Goal: Information Seeking & Learning: Learn about a topic

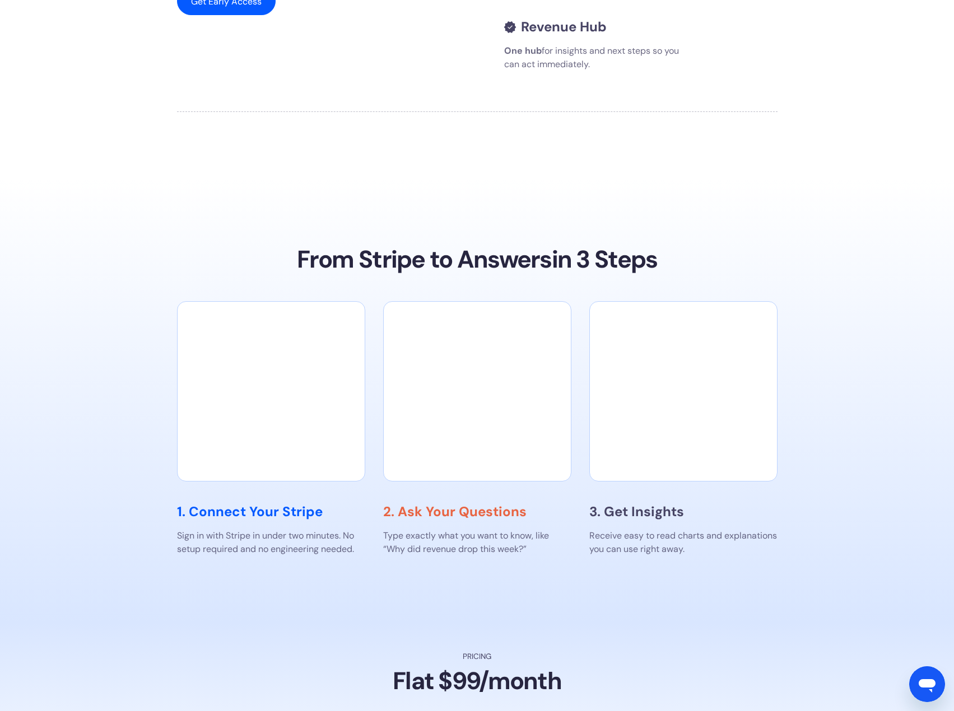
scroll to position [1600, 0]
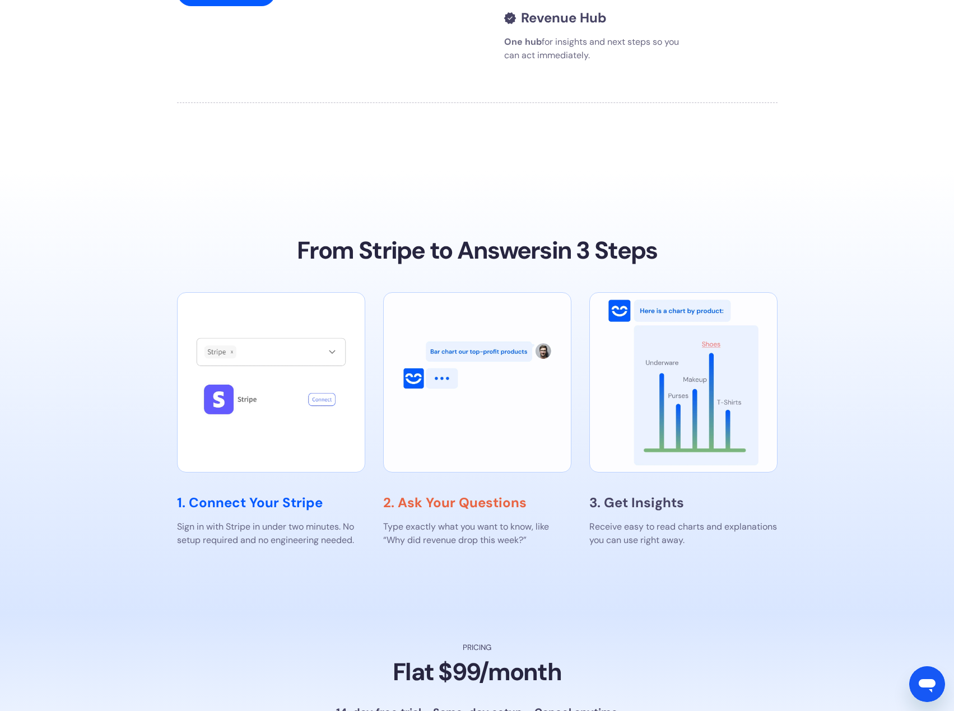
click at [812, 194] on section "From Stripe to Answers in 3 Steps 1. Connect Your Stripe Sign in with Stripe in…" at bounding box center [477, 392] width 954 height 444
click at [622, 541] on p "Receive easy to read charts and explanations you can use right away." at bounding box center [683, 533] width 188 height 27
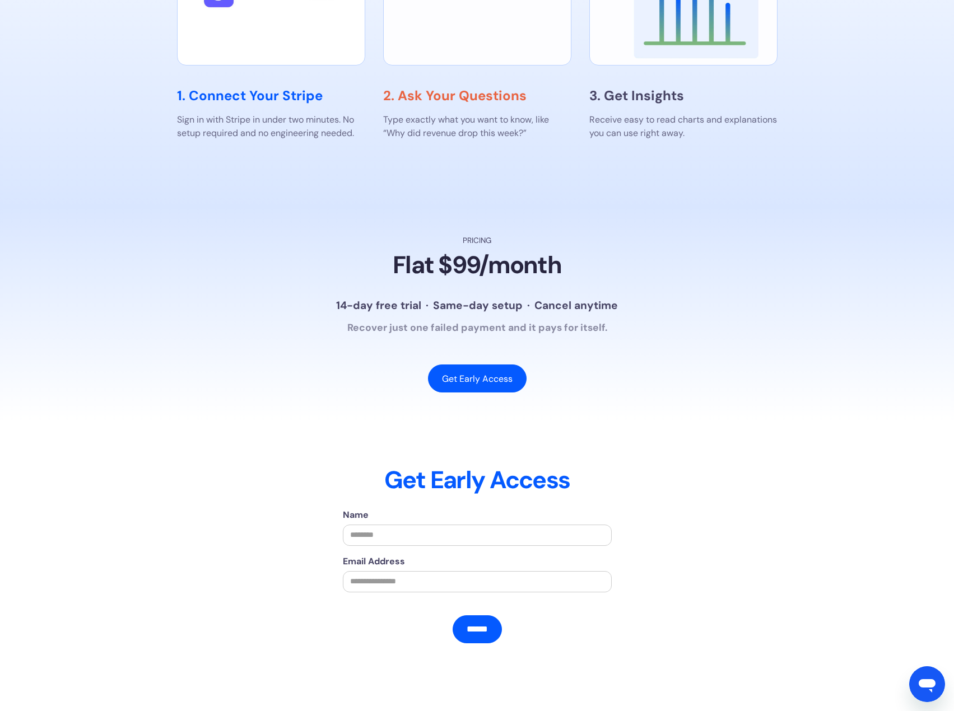
scroll to position [2048, 0]
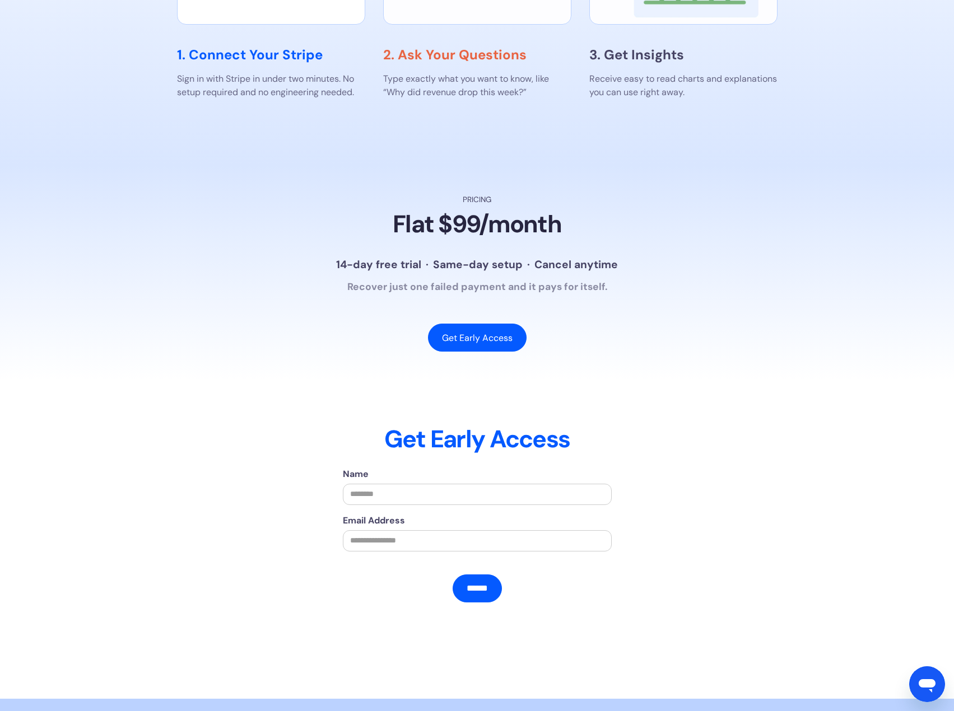
click at [627, 276] on div "Pricing Flat $99/month 14-day free trial · Same-day setup · Cancel anytime Reco…" at bounding box center [477, 272] width 762 height 157
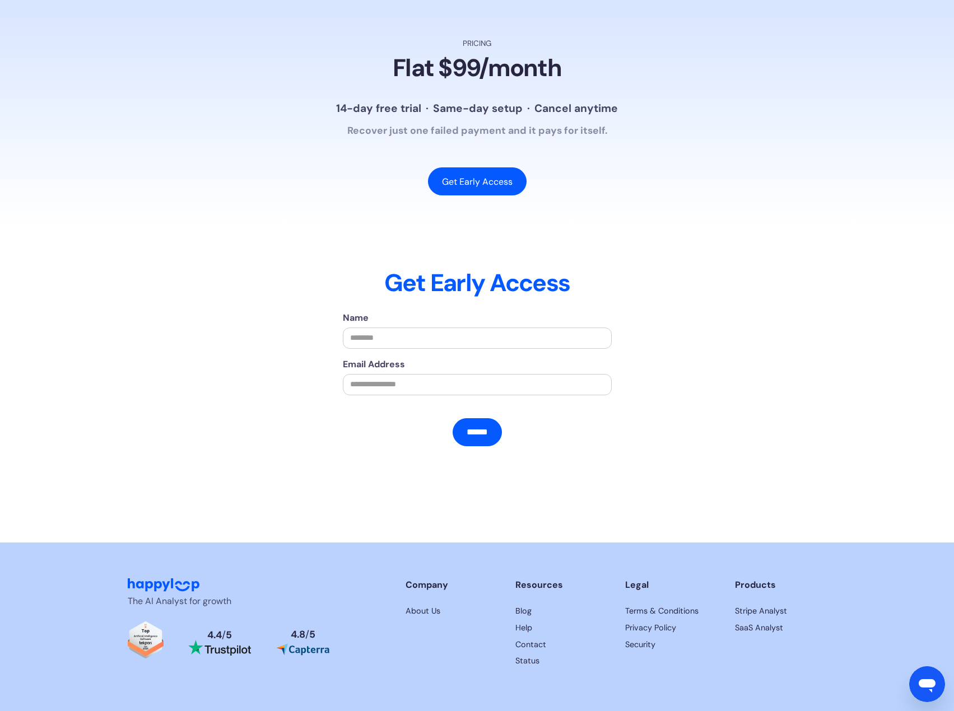
scroll to position [2243, 0]
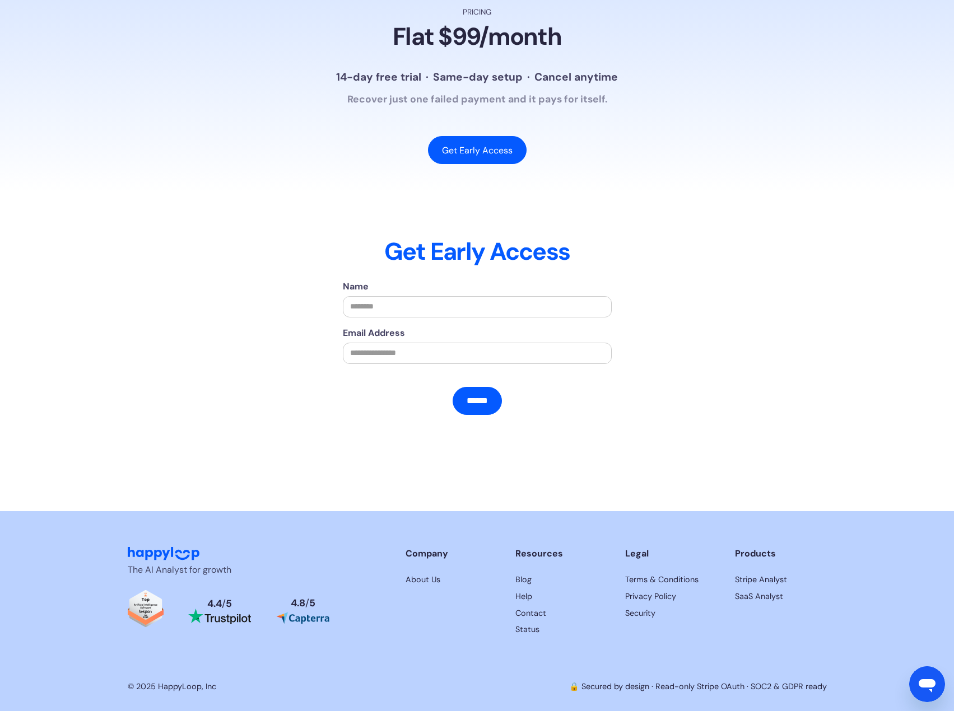
click at [843, 614] on section "The AI Analyst for growth 4.4 / 5 4.8 / 5 Company About Us Resources Blog Help …" at bounding box center [477, 610] width 954 height 199
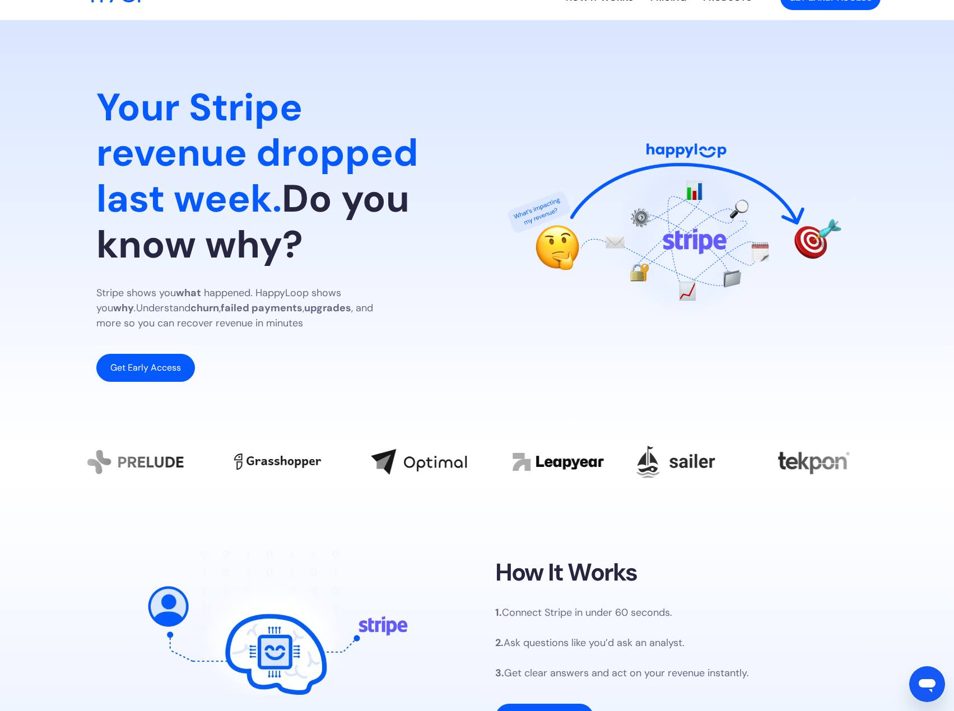
scroll to position [0, 0]
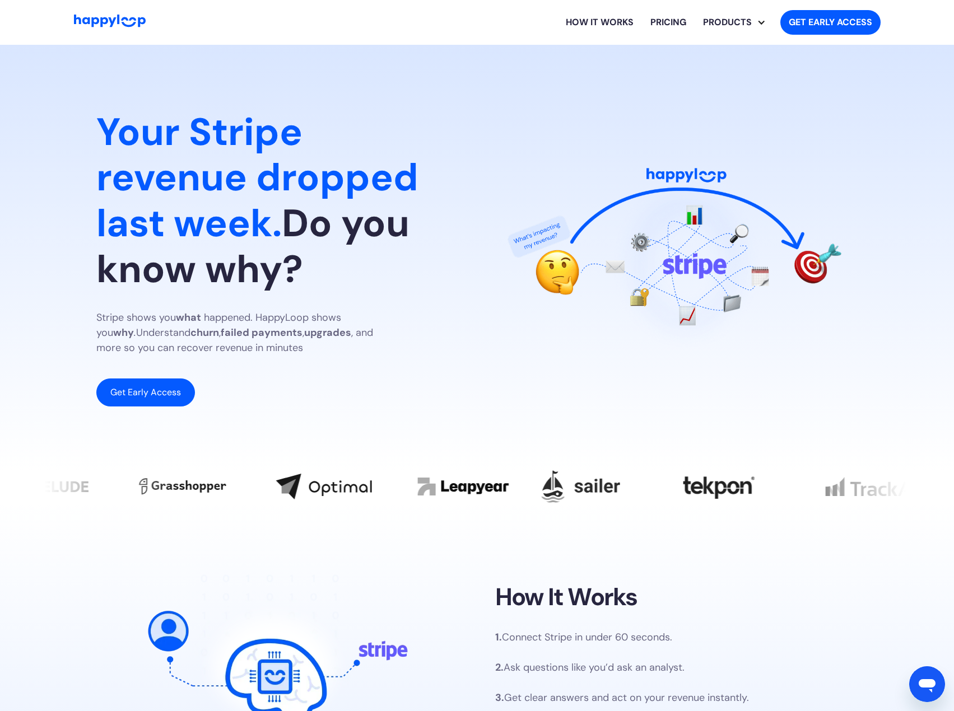
click at [678, 26] on link "Pricing" at bounding box center [668, 22] width 53 height 36
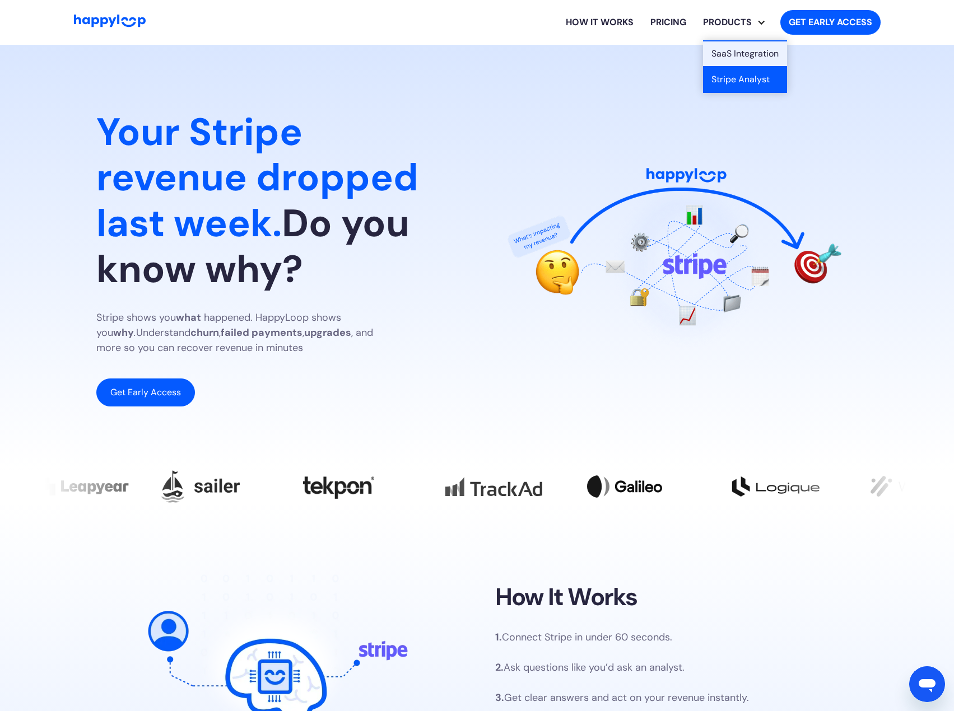
click at [762, 77] on link "Stripe Analyst" at bounding box center [745, 80] width 84 height 26
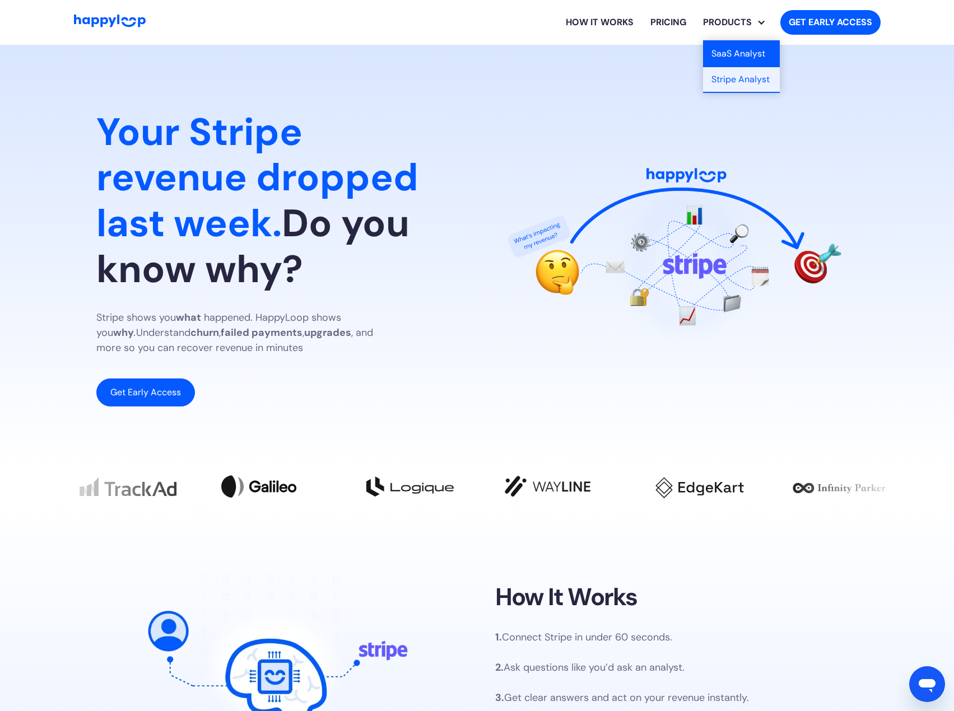
click at [741, 64] on link "SaaS Analyst" at bounding box center [741, 54] width 77 height 26
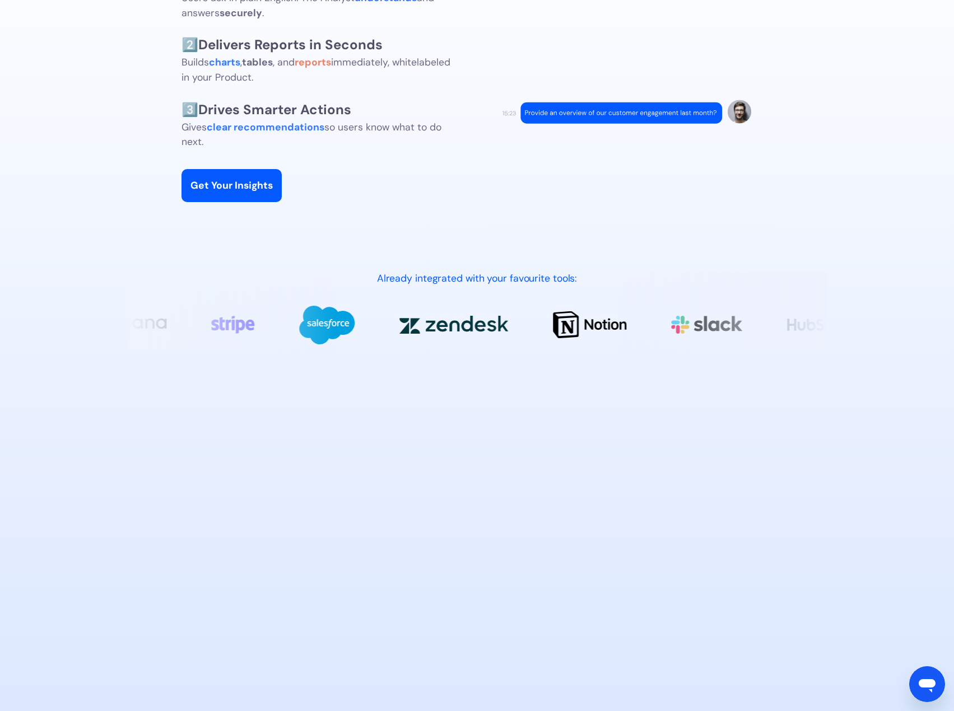
scroll to position [728, 0]
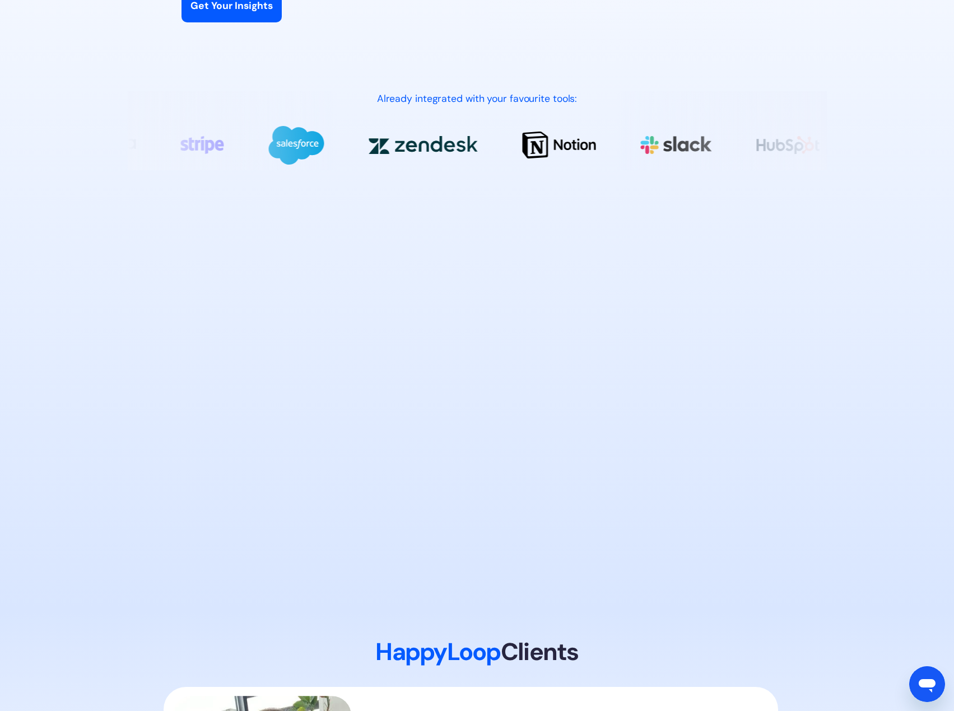
click at [923, 687] on icon "Open messaging window" at bounding box center [926, 685] width 17 height 13
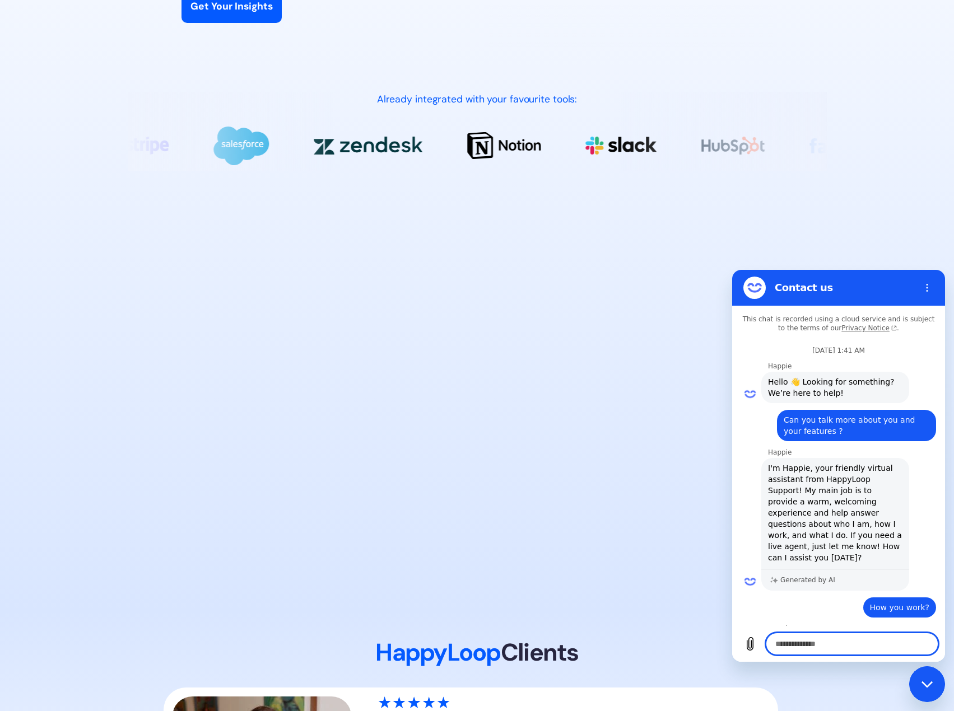
scroll to position [232, 0]
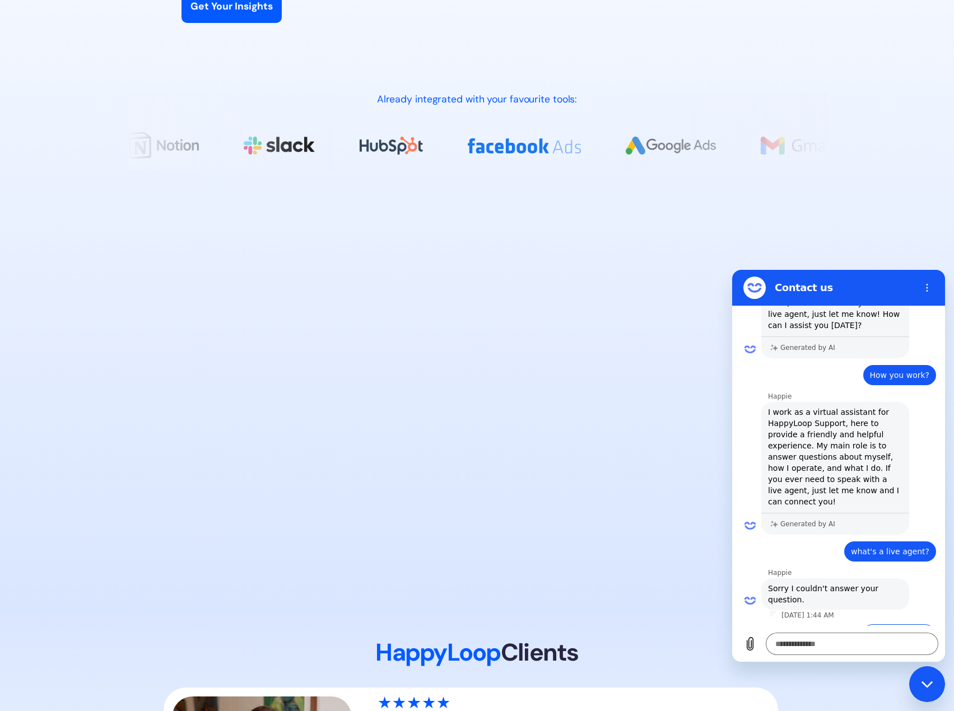
click at [889, 232] on section "🔑 Turn Data into Decisions Instantly Realtime AI Analyst inside your Product 1️…" at bounding box center [477, 161] width 954 height 901
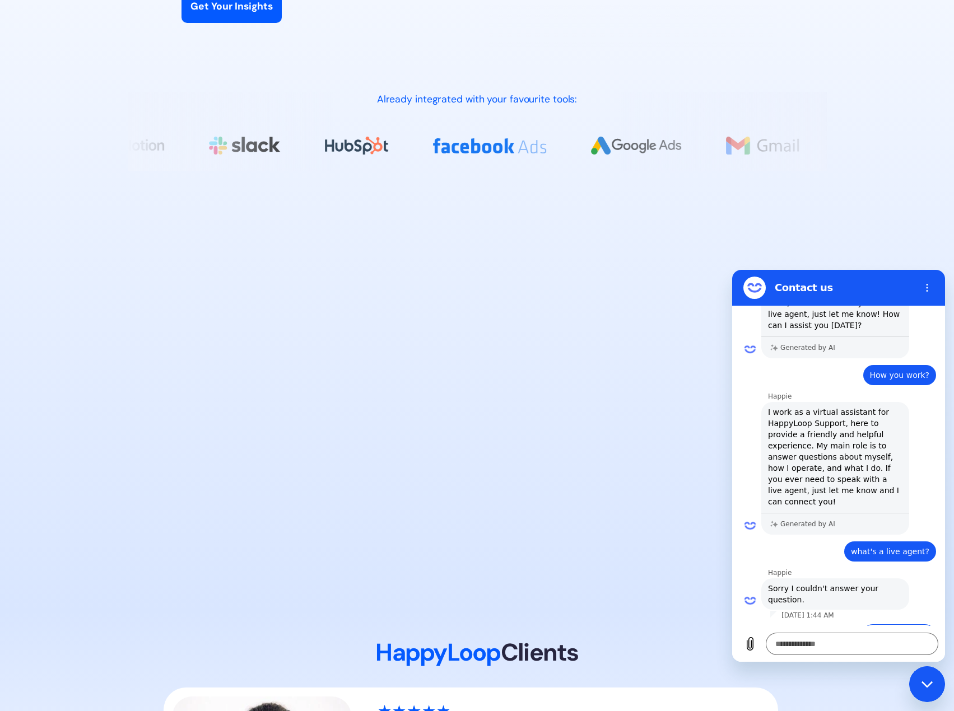
click at [929, 694] on div "Close messaging window" at bounding box center [927, 684] width 34 height 34
type textarea "*"
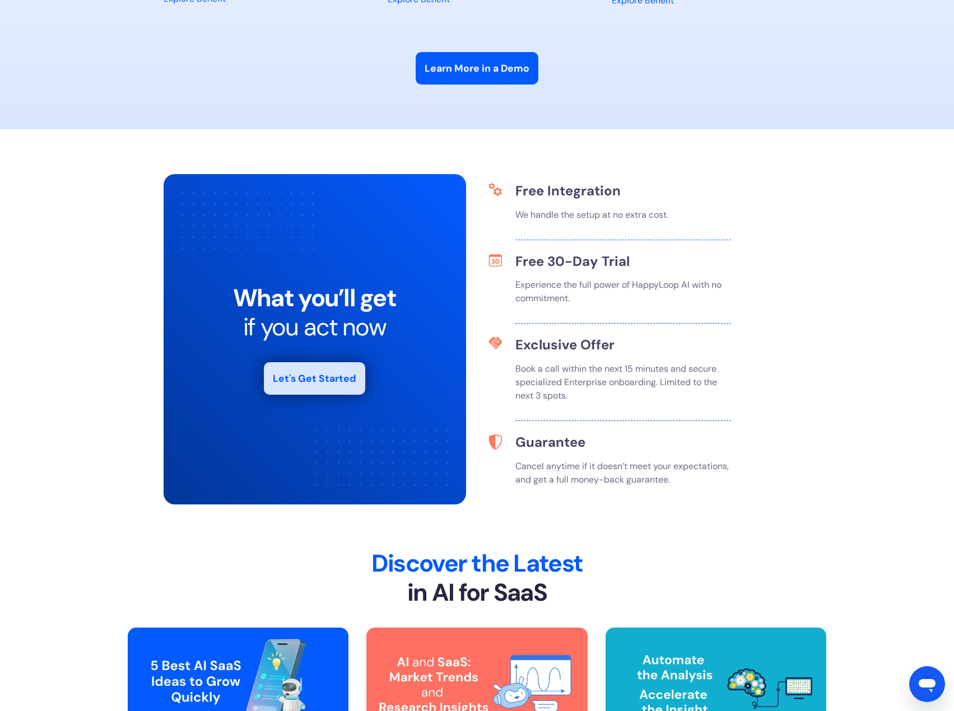
scroll to position [3807, 0]
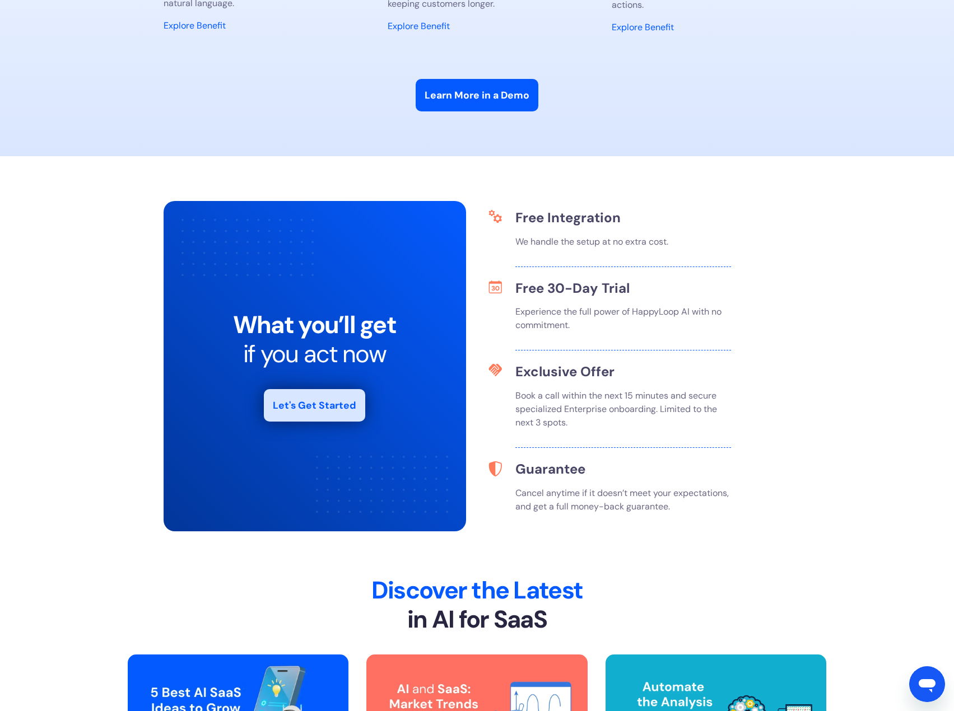
click at [670, 437] on div "Book a call within the next 15 minutes and secure specialized Enterprise onboar…" at bounding box center [652, 418] width 275 height 59
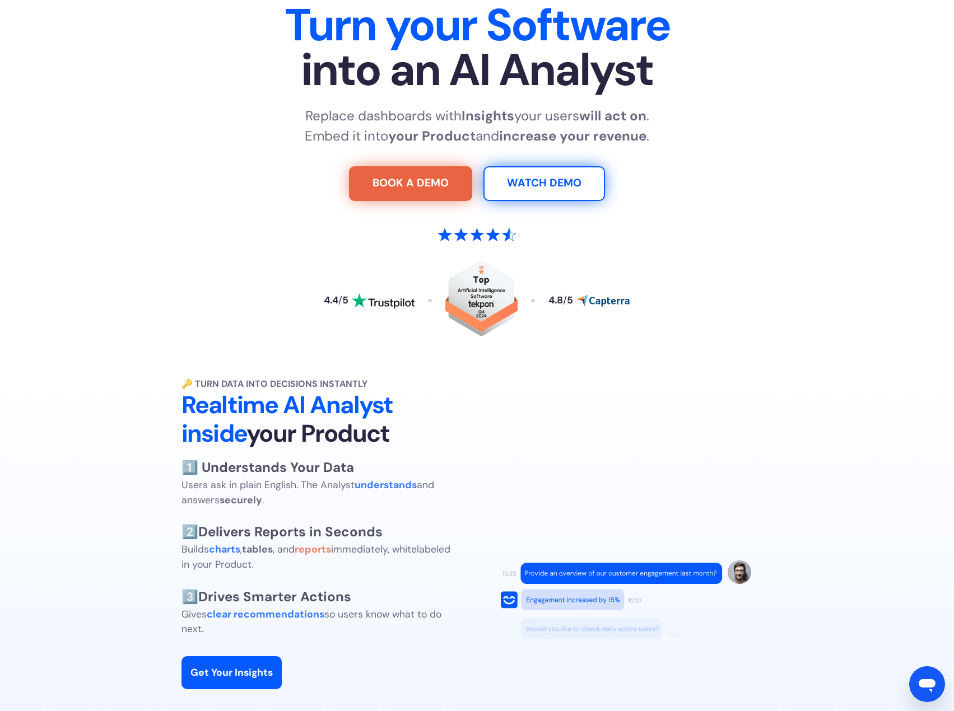
scroll to position [168, 0]
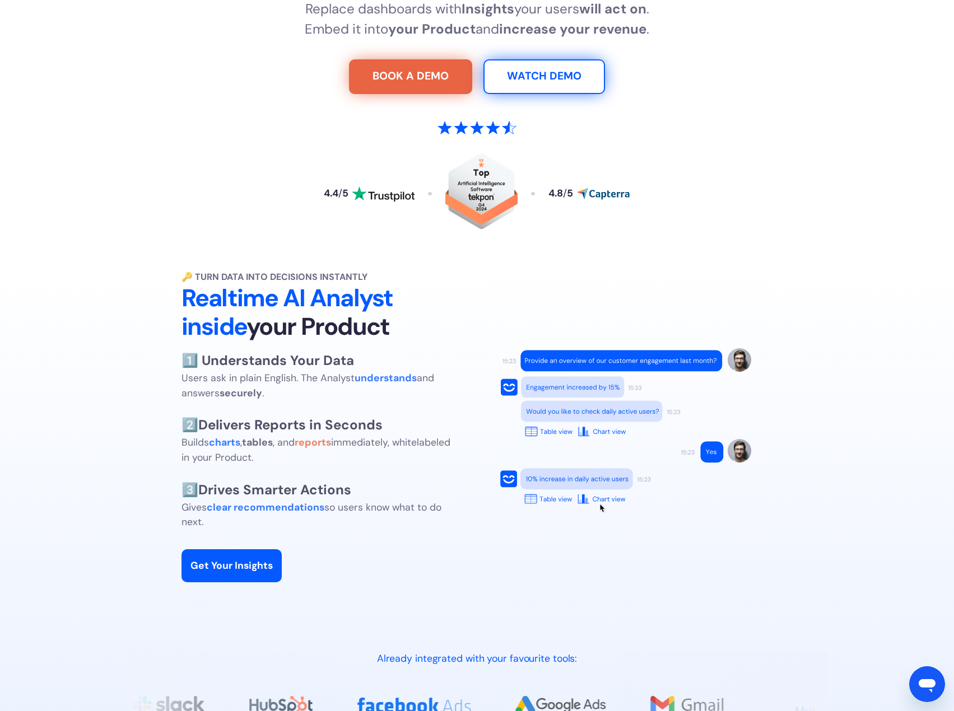
click at [812, 306] on div "🔑 Turn Data into Decisions Instantly Realtime AI Analyst inside your Product 1️…" at bounding box center [477, 438] width 916 height 336
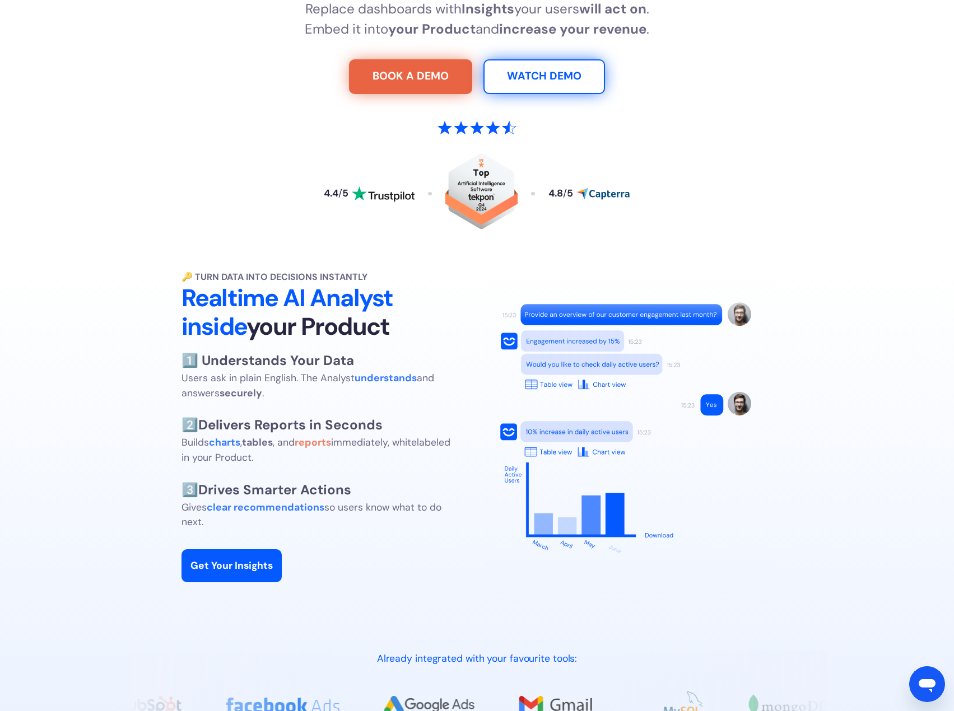
click at [812, 307] on div "🔑 Turn Data into Decisions Instantly Realtime AI Analyst inside your Product 1️…" at bounding box center [477, 438] width 916 height 336
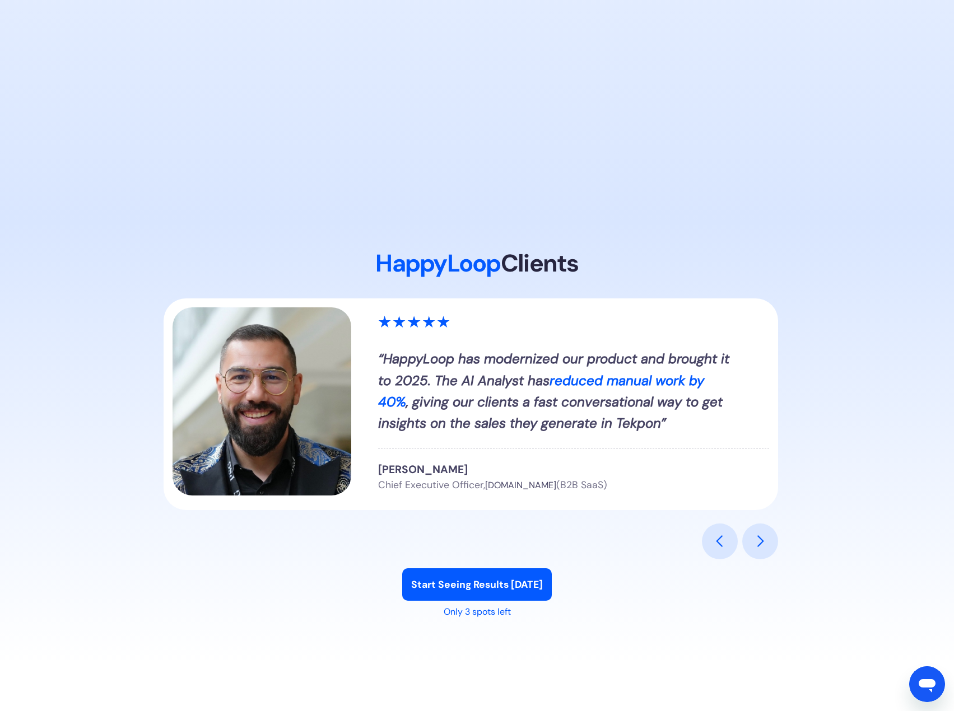
scroll to position [1120, 0]
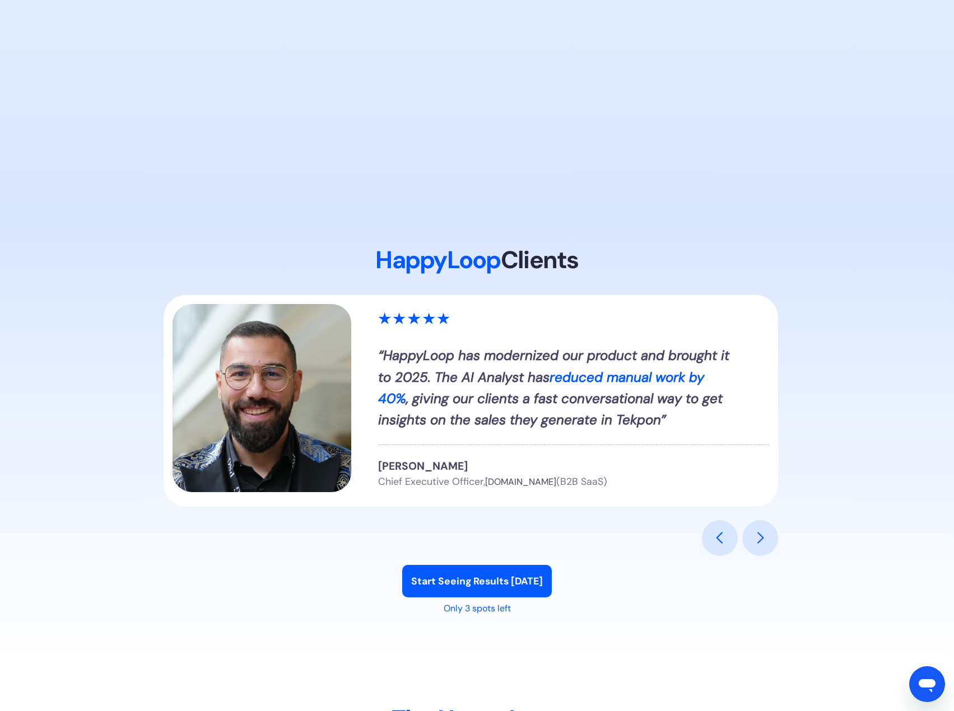
click at [773, 549] on div "next slide" at bounding box center [760, 538] width 36 height 36
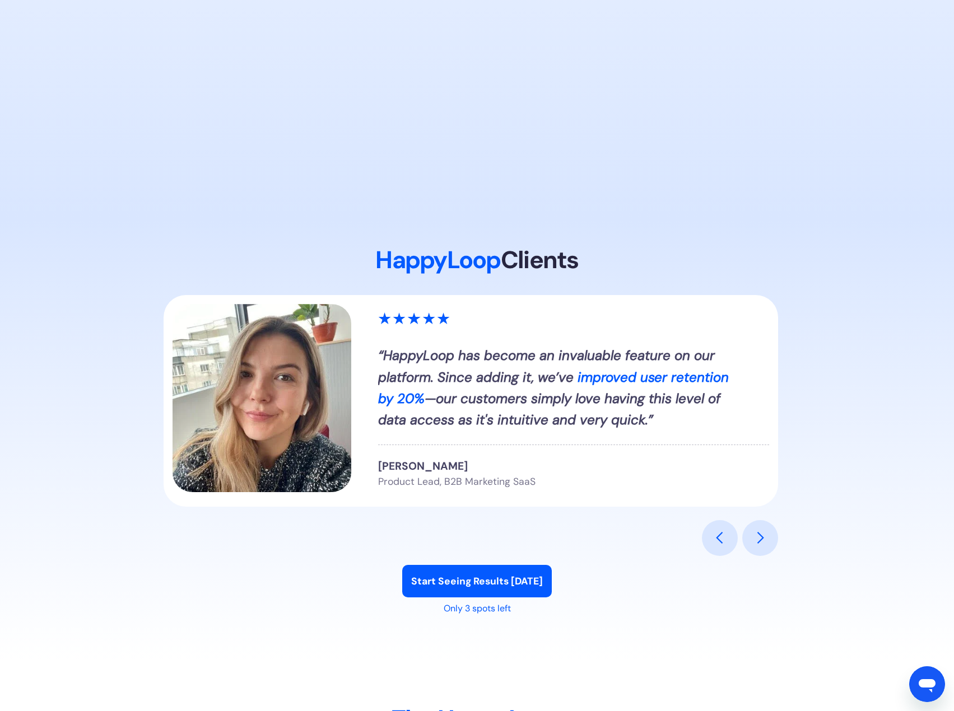
click at [773, 549] on div "next slide" at bounding box center [760, 538] width 36 height 36
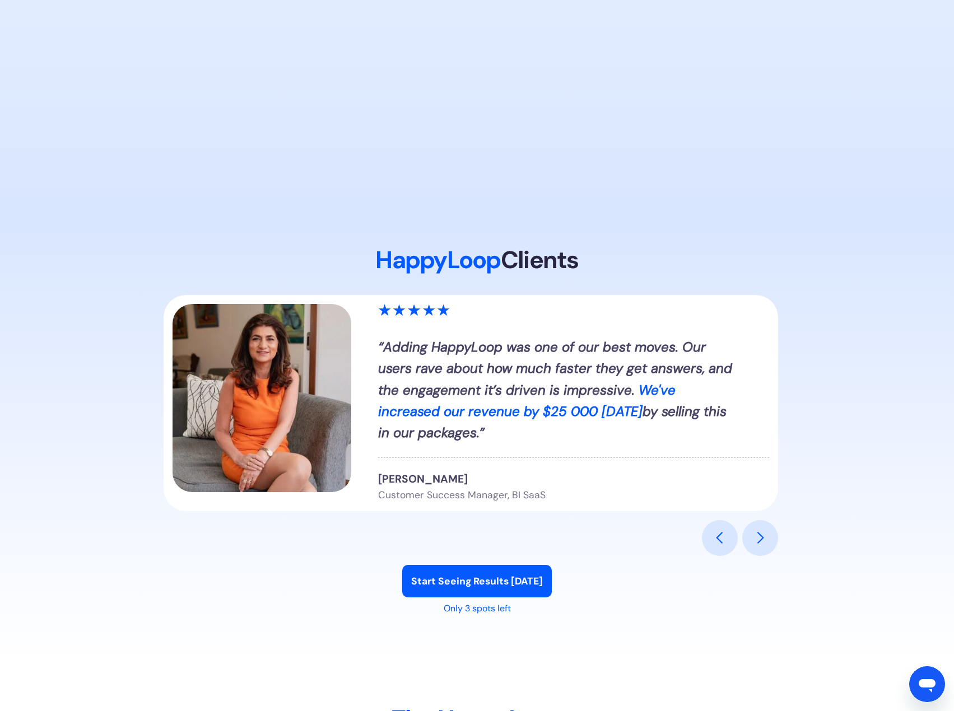
click at [773, 549] on div "next slide" at bounding box center [760, 538] width 36 height 36
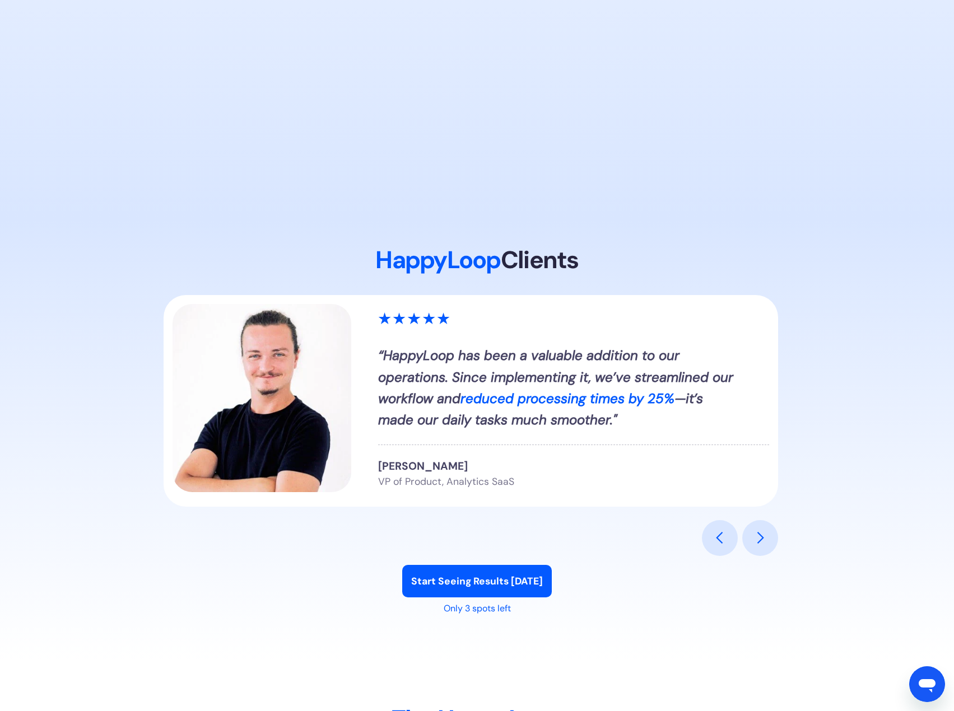
click at [773, 549] on div "next slide" at bounding box center [760, 538] width 36 height 36
